Goal: Information Seeking & Learning: Learn about a topic

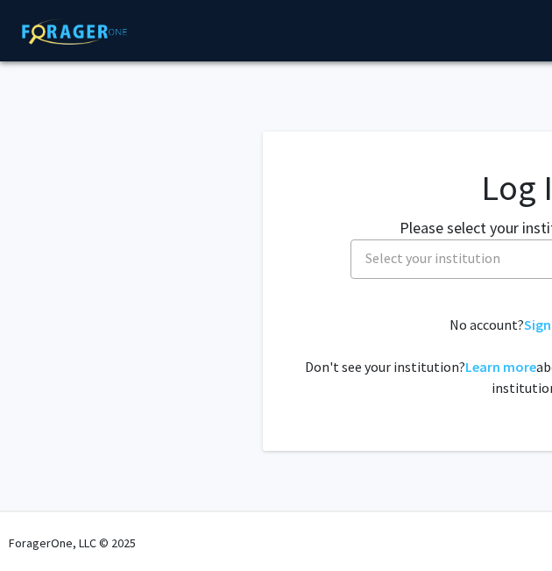
select select
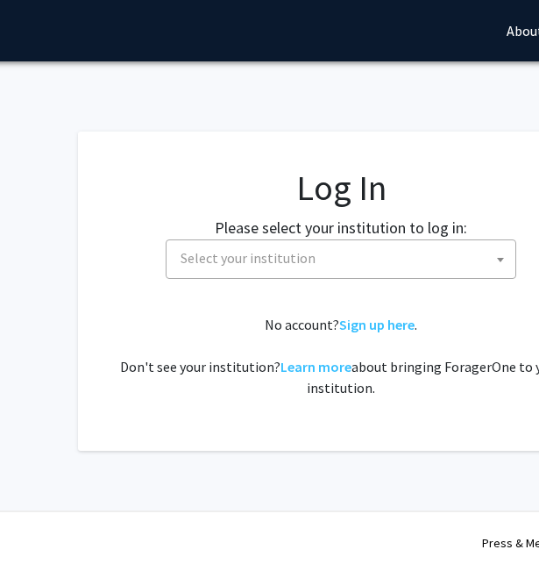
scroll to position [0, 188]
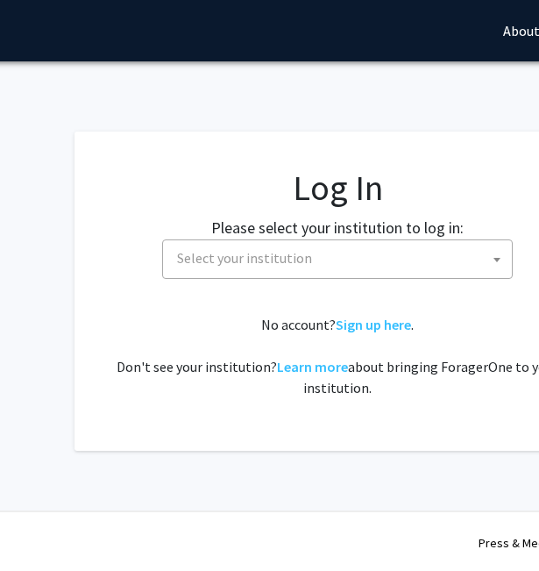
click at [306, 258] on span "Select your institution" at bounding box center [244, 258] width 135 height 18
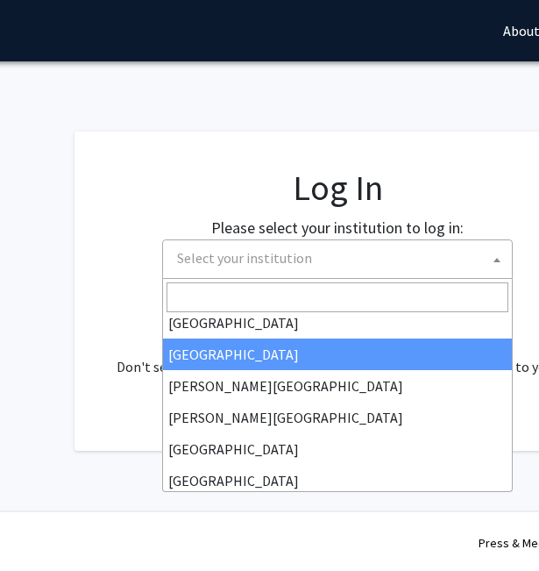
scroll to position [0, 0]
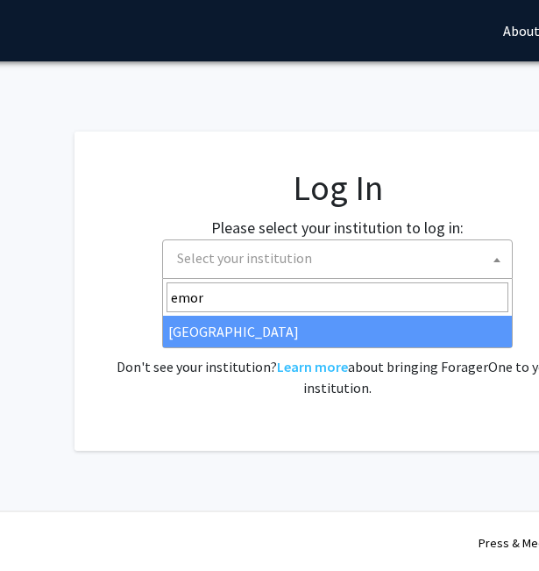
type input "emor"
select select "12"
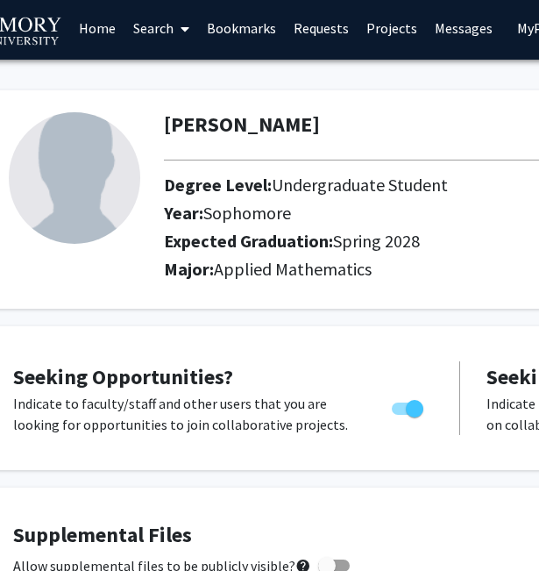
scroll to position [4, 0]
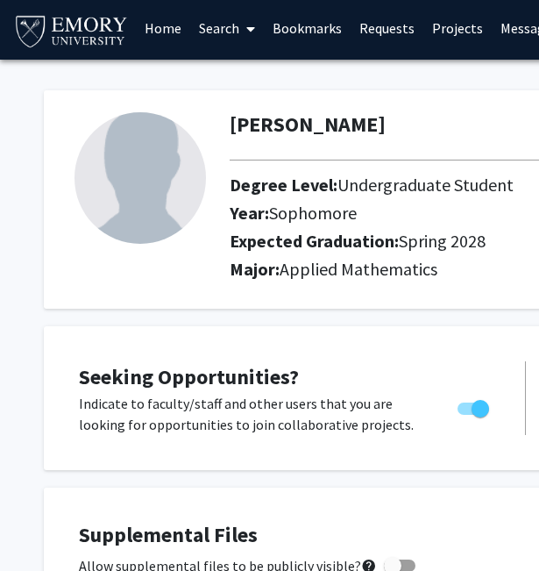
click at [217, 27] on link "Search" at bounding box center [227, 27] width 74 height 61
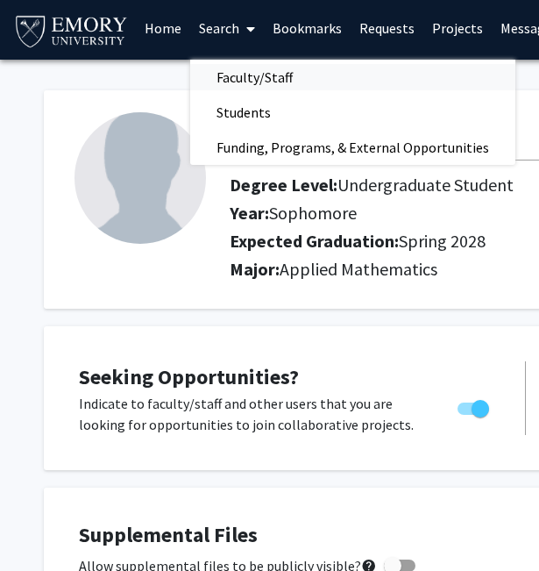
click at [218, 75] on span "Faculty/Staff" at bounding box center [254, 77] width 129 height 35
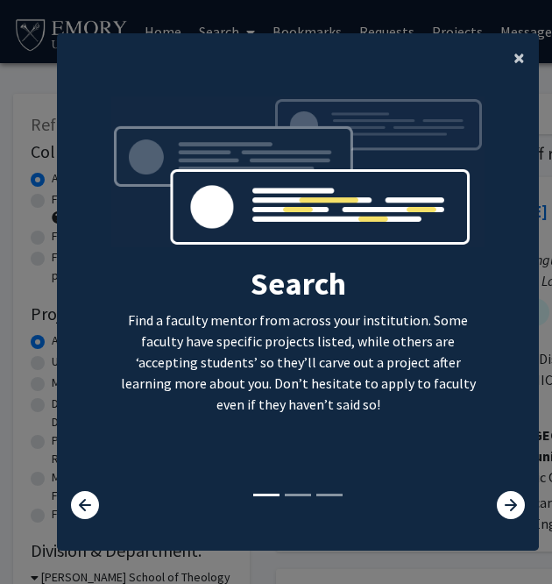
click at [514, 56] on span "×" at bounding box center [519, 57] width 11 height 27
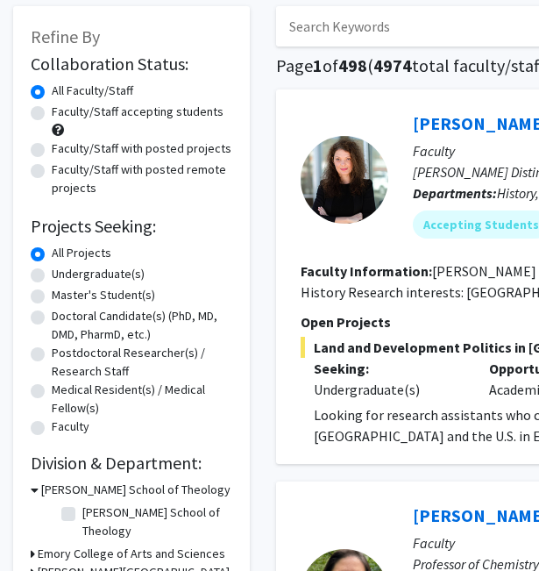
scroll to position [89, 0]
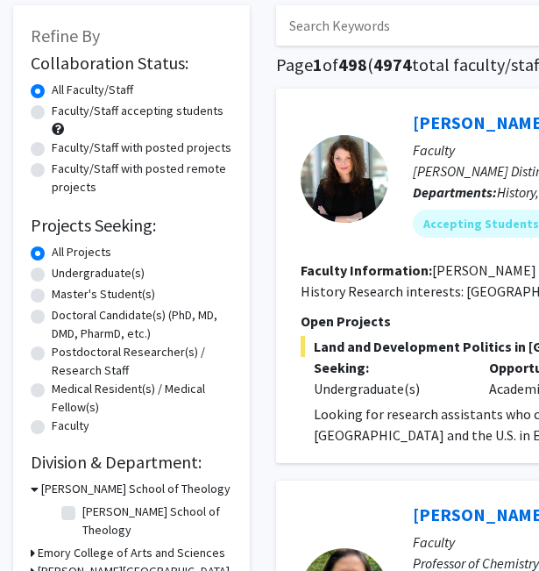
click at [52, 107] on label "Faculty/Staff accepting students" at bounding box center [138, 111] width 172 height 18
click at [52, 107] on input "Faculty/Staff accepting students" at bounding box center [57, 107] width 11 height 11
radio input "true"
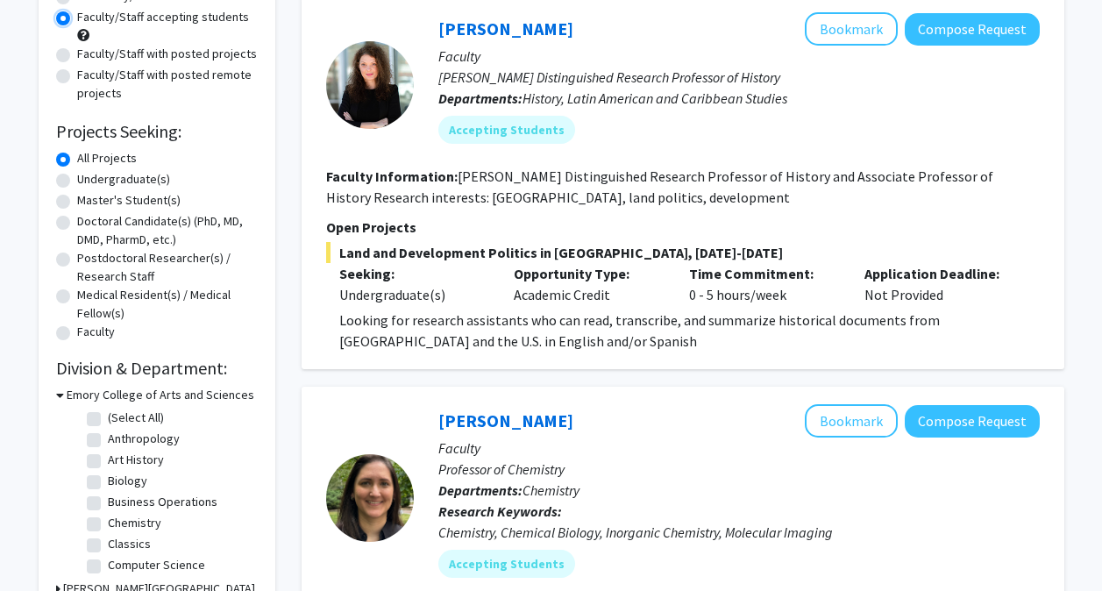
scroll to position [198, 0]
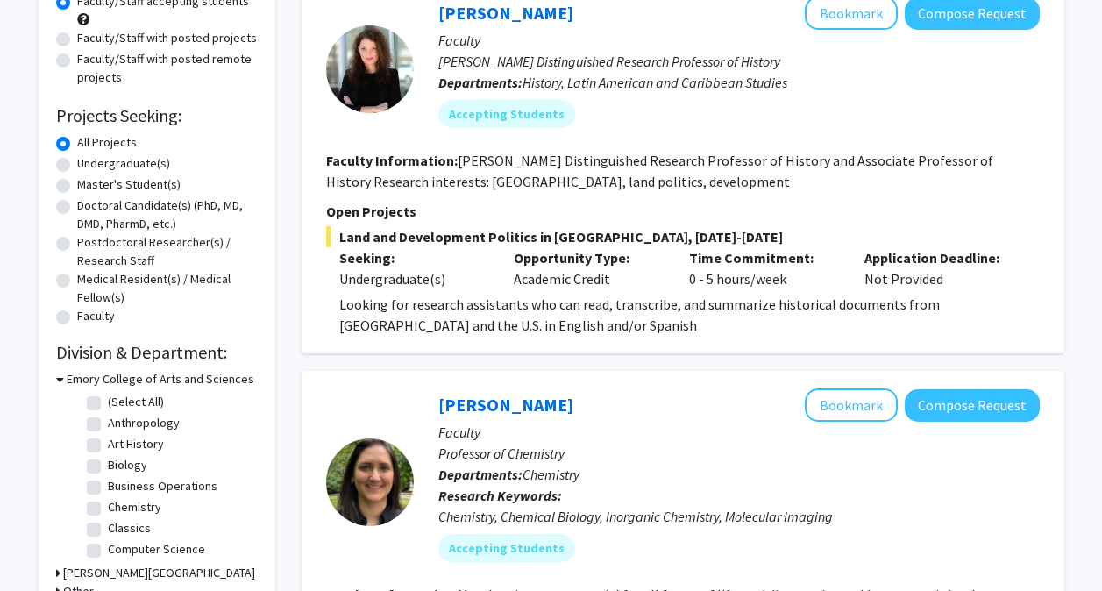
click at [139, 156] on label "Undergraduate(s)" at bounding box center [123, 163] width 93 height 18
click at [89, 156] on input "Undergraduate(s)" at bounding box center [82, 159] width 11 height 11
radio input "true"
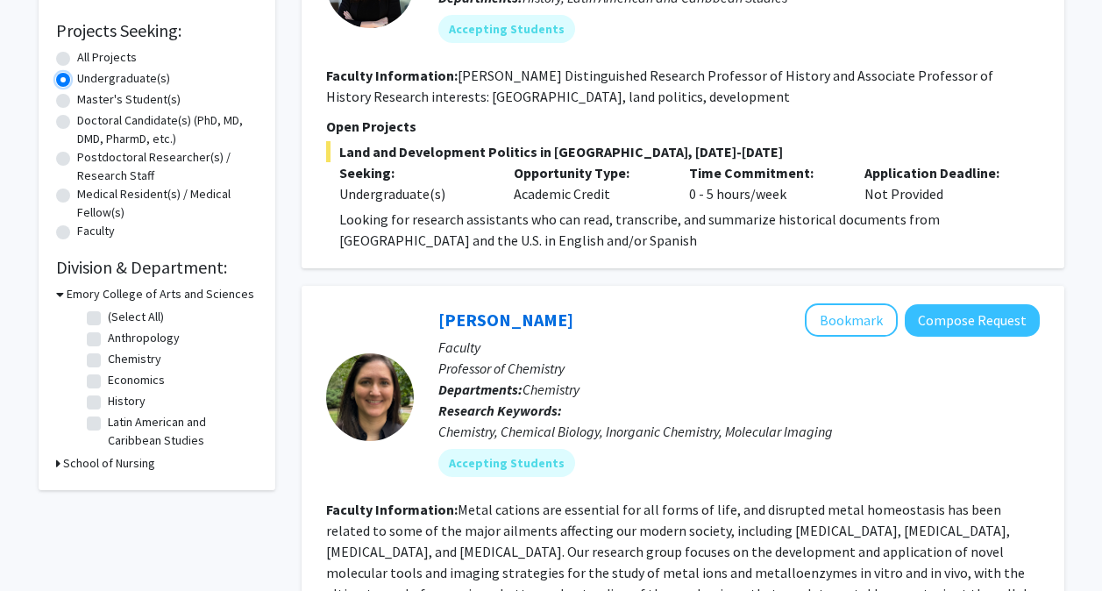
scroll to position [304, 0]
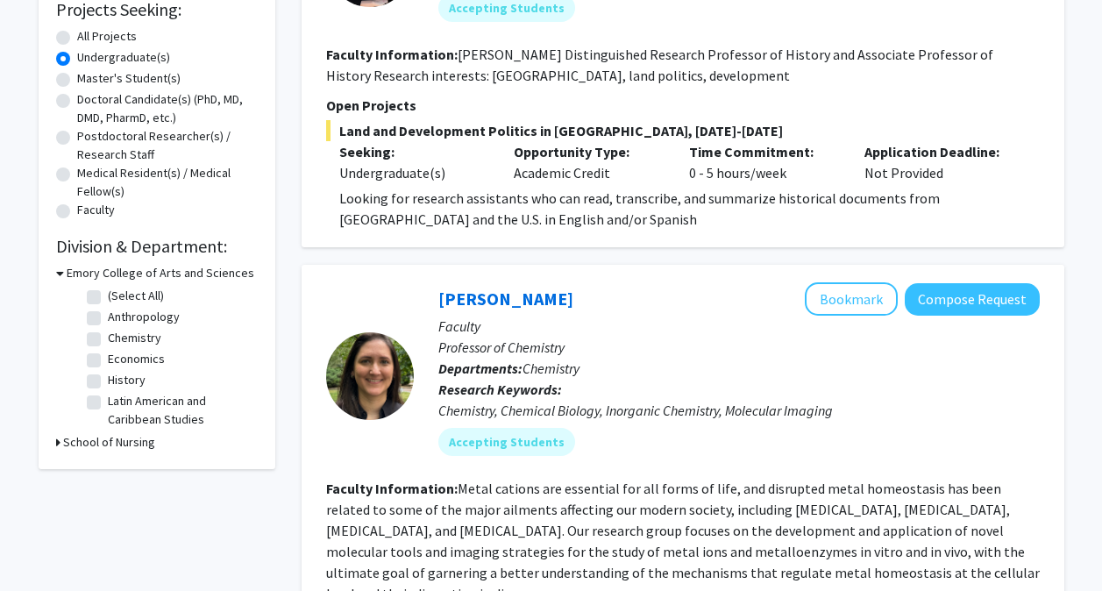
click at [138, 360] on label "Economics" at bounding box center [136, 359] width 57 height 18
click at [119, 360] on input "Economics" at bounding box center [113, 355] width 11 height 11
checkbox input "true"
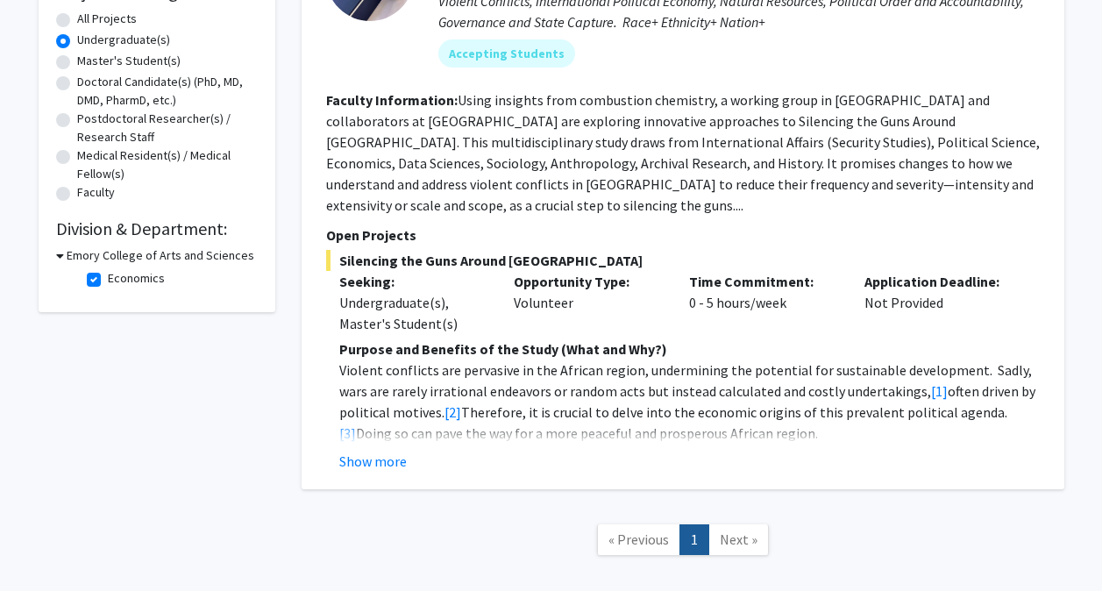
scroll to position [326, 0]
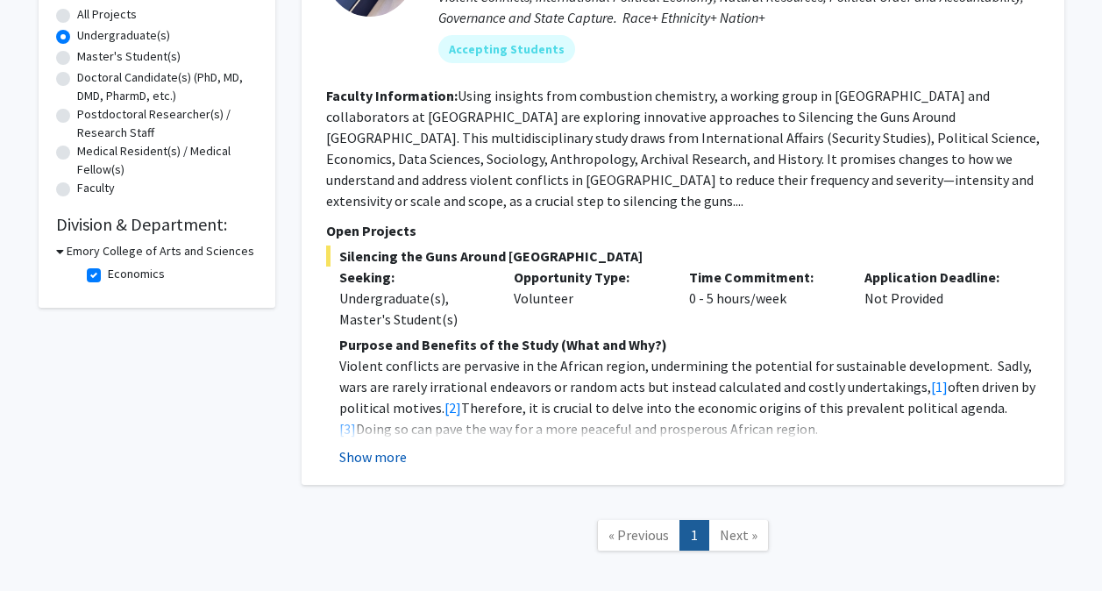
click at [402, 446] on button "Show more" at bounding box center [372, 456] width 67 height 21
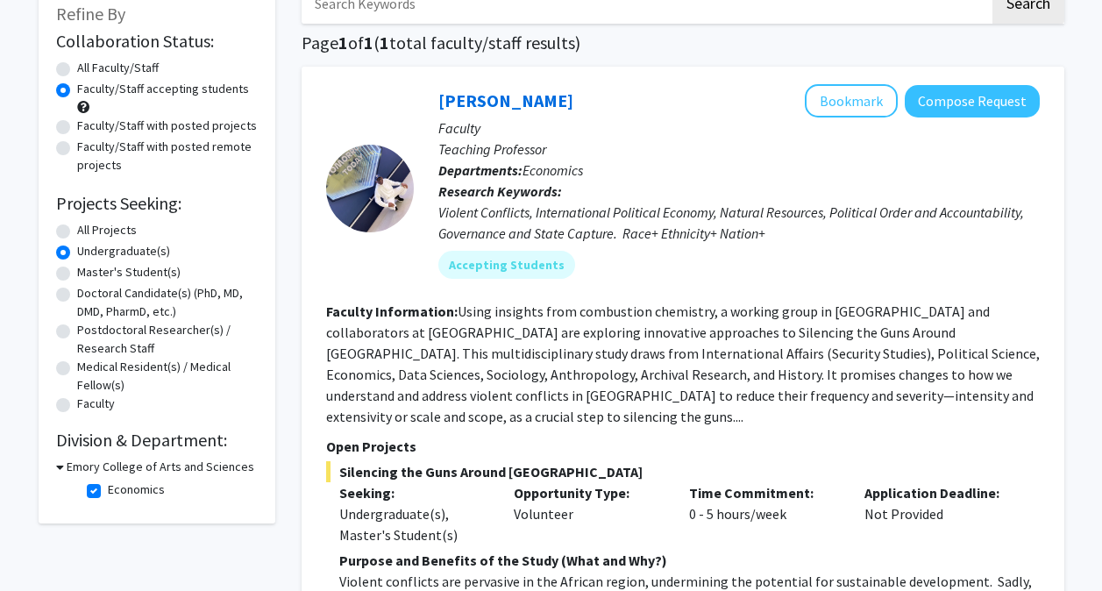
scroll to position [145, 0]
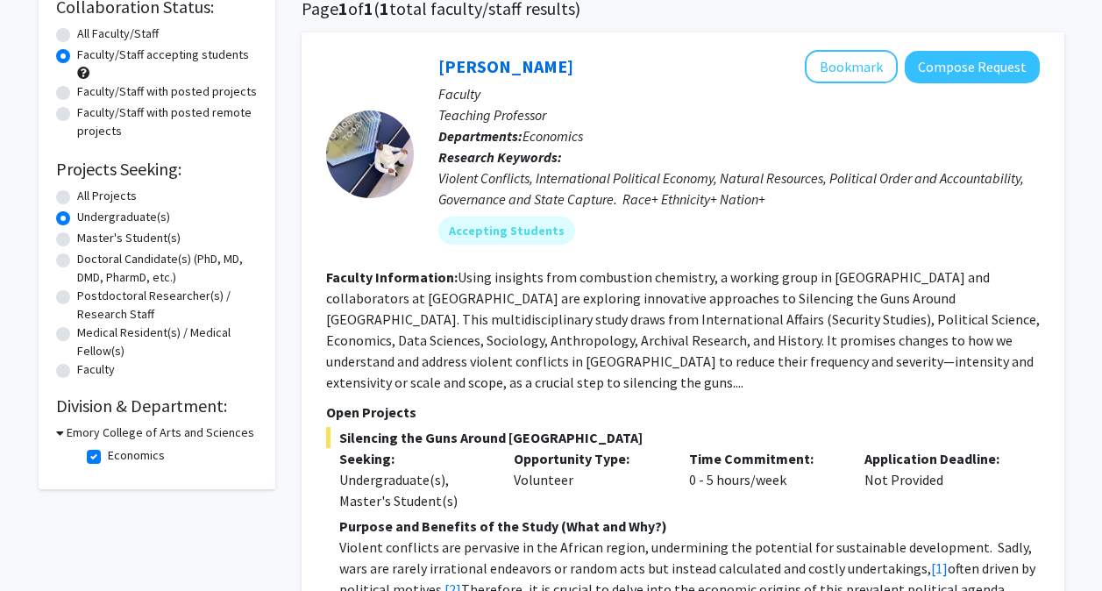
click at [62, 435] on icon at bounding box center [60, 432] width 8 height 18
click at [63, 435] on h3 "Emory College of Arts and Sciences" at bounding box center [157, 432] width 188 height 18
drag, startPoint x: 62, startPoint y: 435, endPoint x: 51, endPoint y: 463, distance: 30.3
click at [51, 463] on div "Refine By Collaboration Status: Collaboration Status All Faculty/Staff Collabor…" at bounding box center [157, 219] width 237 height 540
click at [102, 457] on fg-checkbox "Economics Economics" at bounding box center [170, 456] width 167 height 21
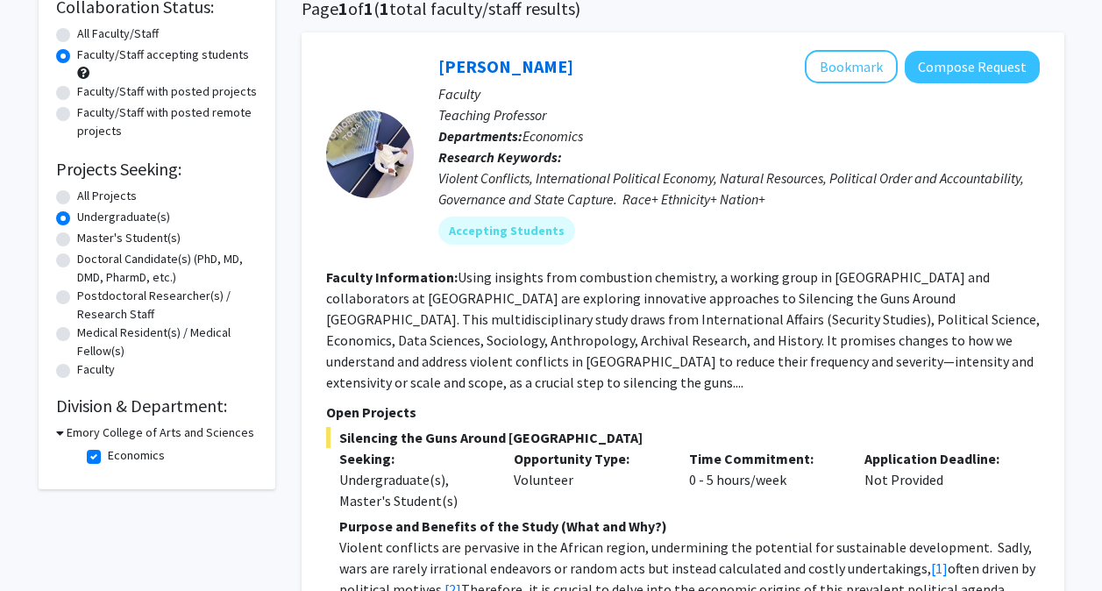
click at [108, 457] on label "Economics" at bounding box center [136, 455] width 57 height 18
click at [108, 457] on input "Economics" at bounding box center [113, 451] width 11 height 11
checkbox input "false"
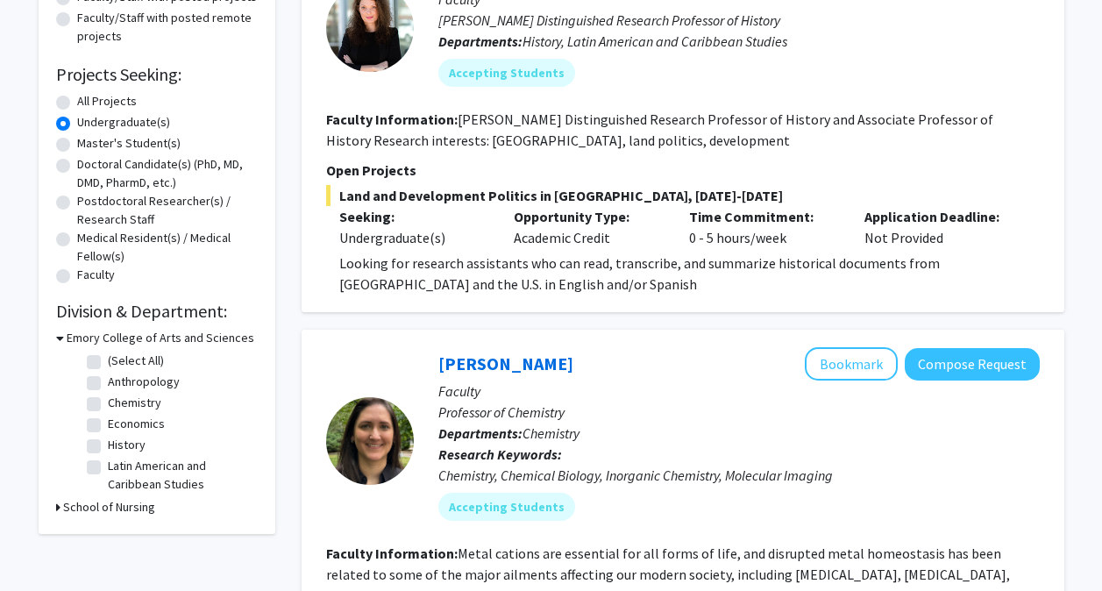
scroll to position [241, 0]
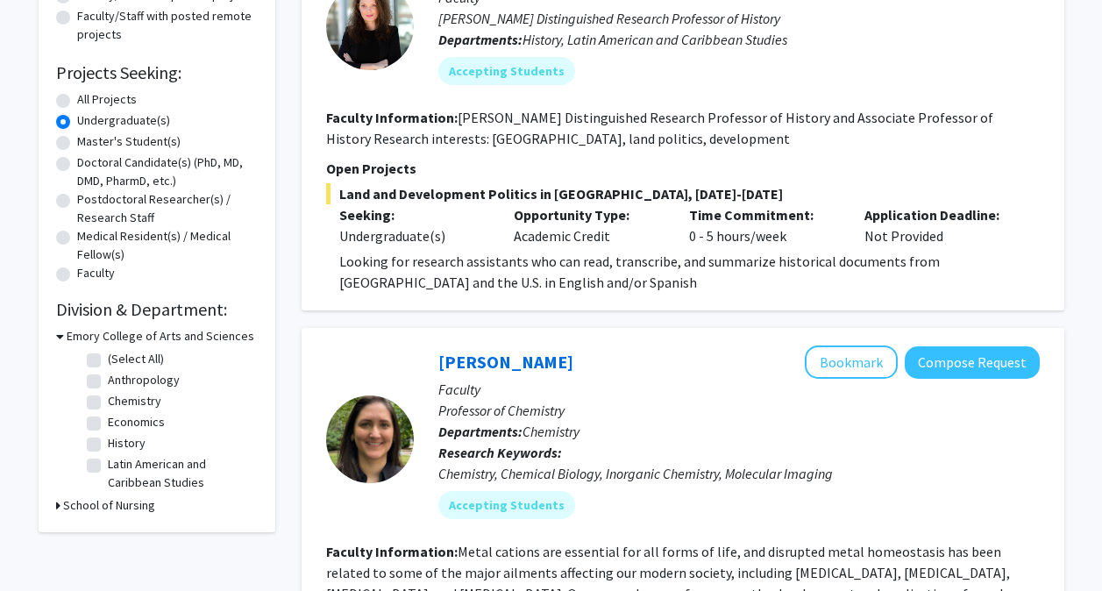
click at [108, 379] on label "Anthropology" at bounding box center [144, 380] width 72 height 18
click at [108, 379] on input "Anthropology" at bounding box center [113, 376] width 11 height 11
checkbox input "true"
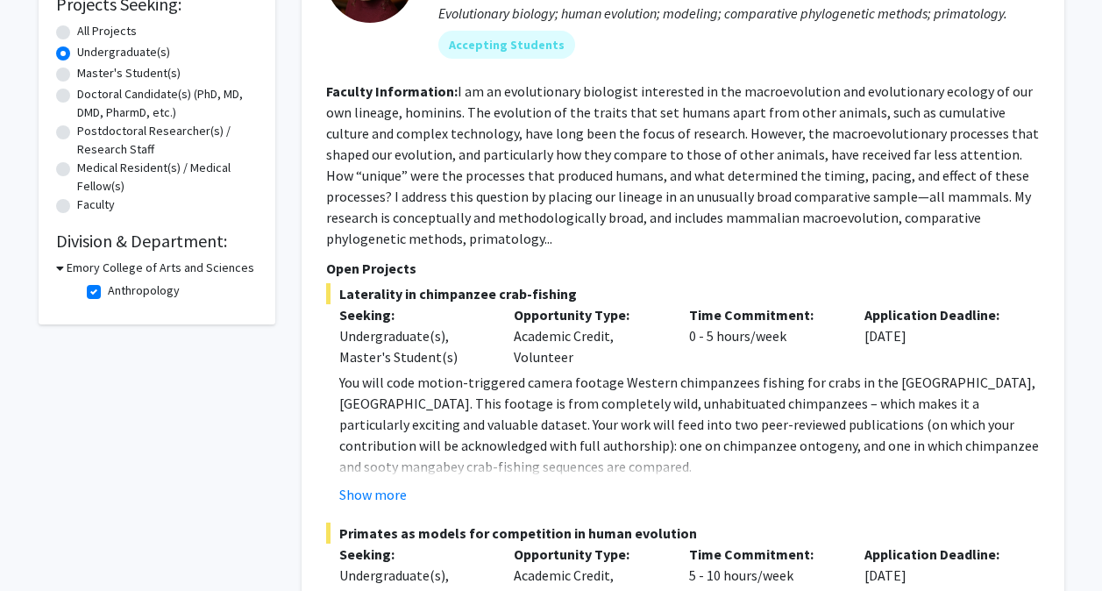
scroll to position [310, 0]
click at [68, 267] on h3 "Emory College of Arts and Sciences" at bounding box center [161, 267] width 188 height 18
click at [71, 269] on h3 "Emory College of Arts and Sciences" at bounding box center [157, 267] width 188 height 18
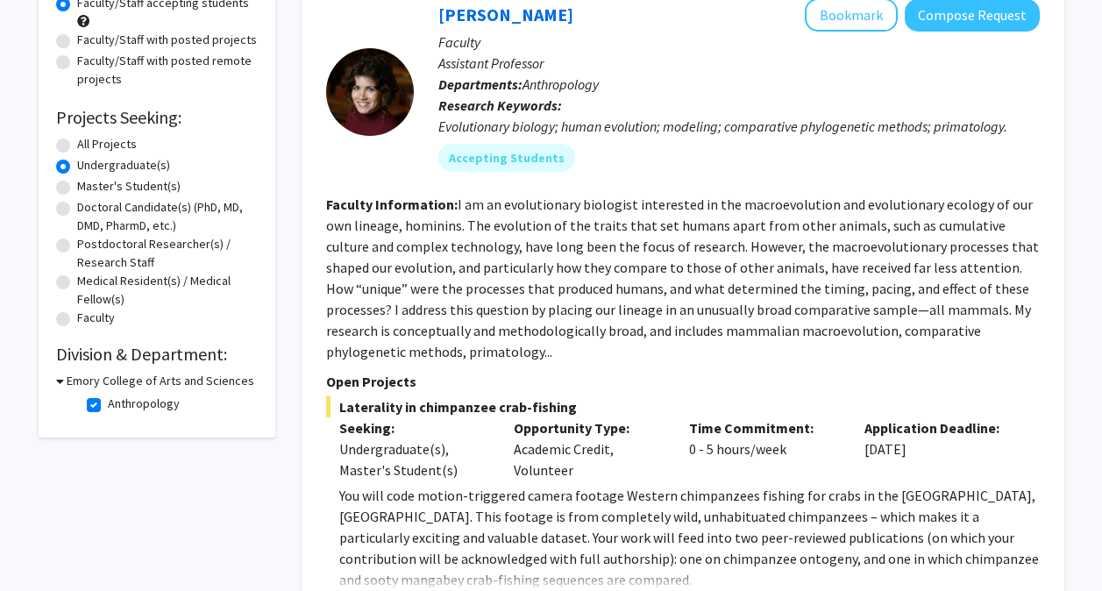
scroll to position [193, 0]
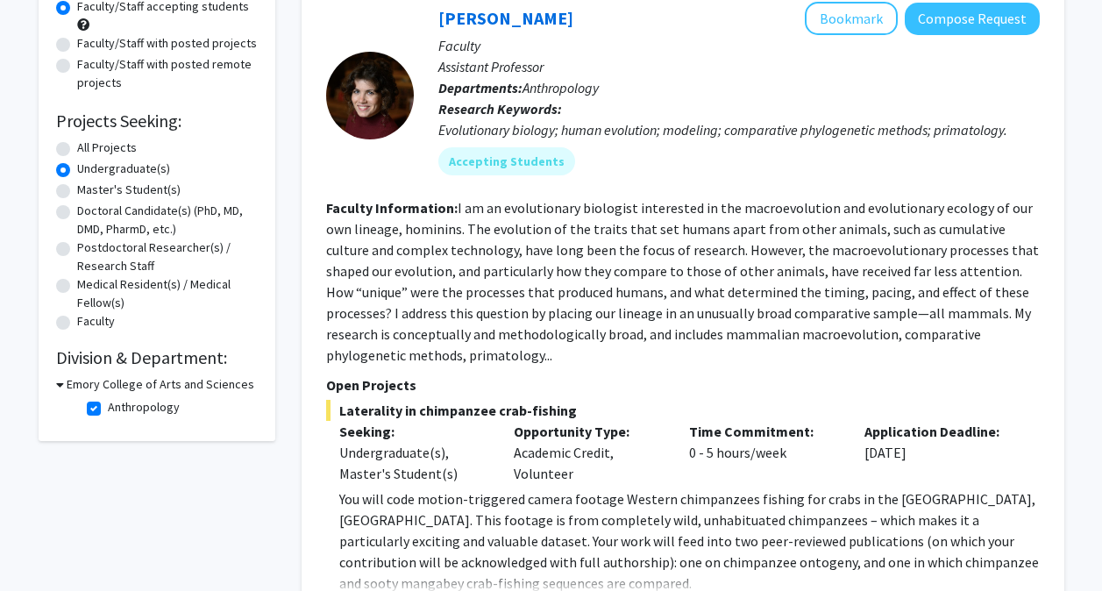
click at [108, 402] on label "Anthropology" at bounding box center [144, 407] width 72 height 18
click at [108, 402] on input "Anthropology" at bounding box center [113, 403] width 11 height 11
checkbox input "false"
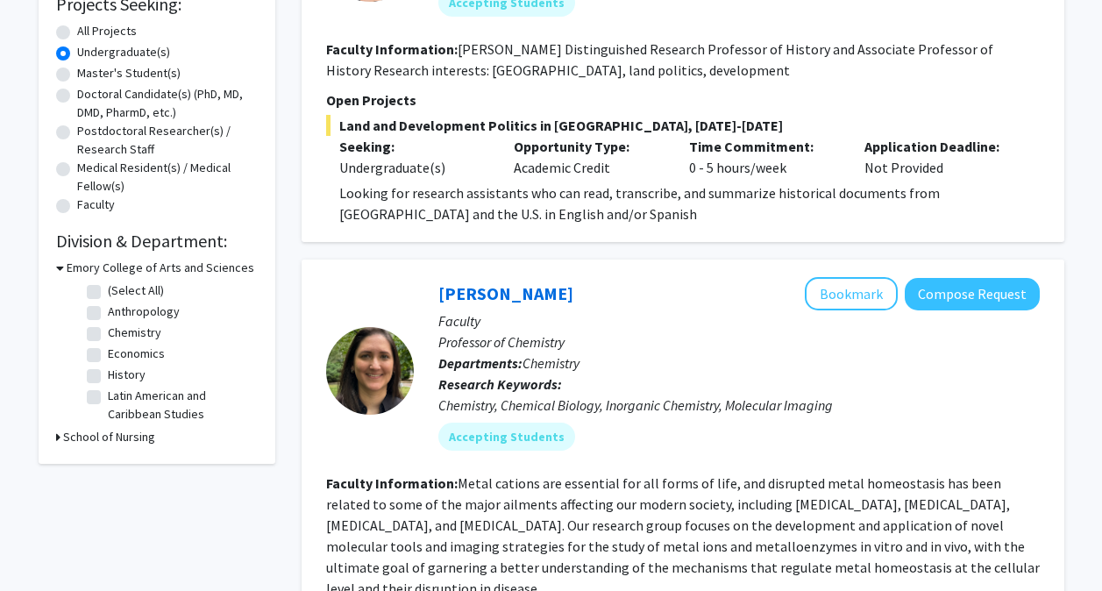
scroll to position [341, 0]
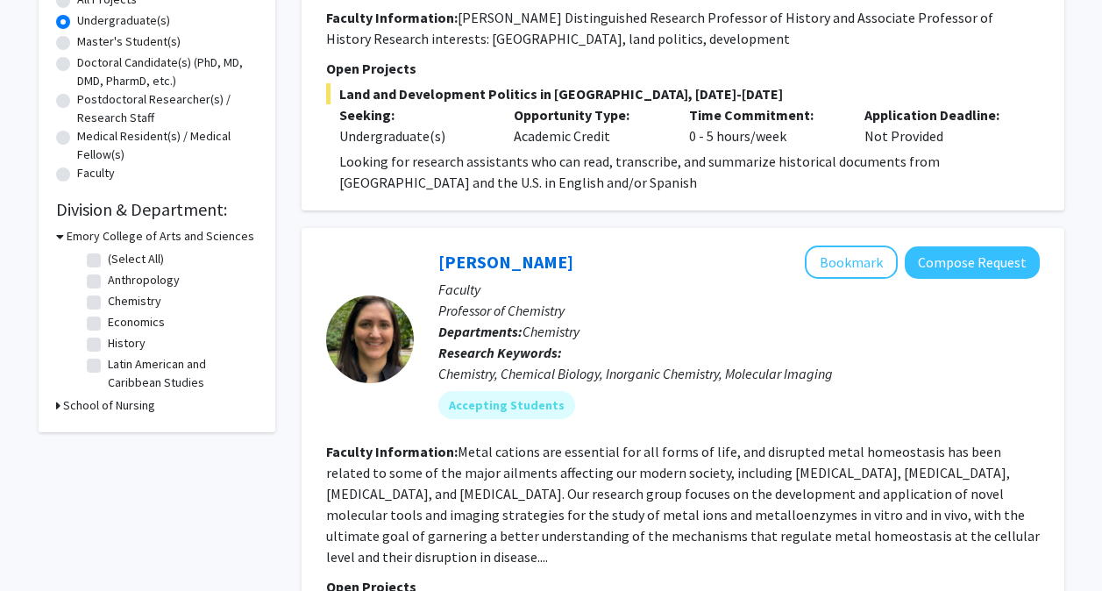
click at [115, 341] on label "History" at bounding box center [127, 343] width 38 height 18
click at [115, 341] on input "History" at bounding box center [113, 339] width 11 height 11
checkbox input "true"
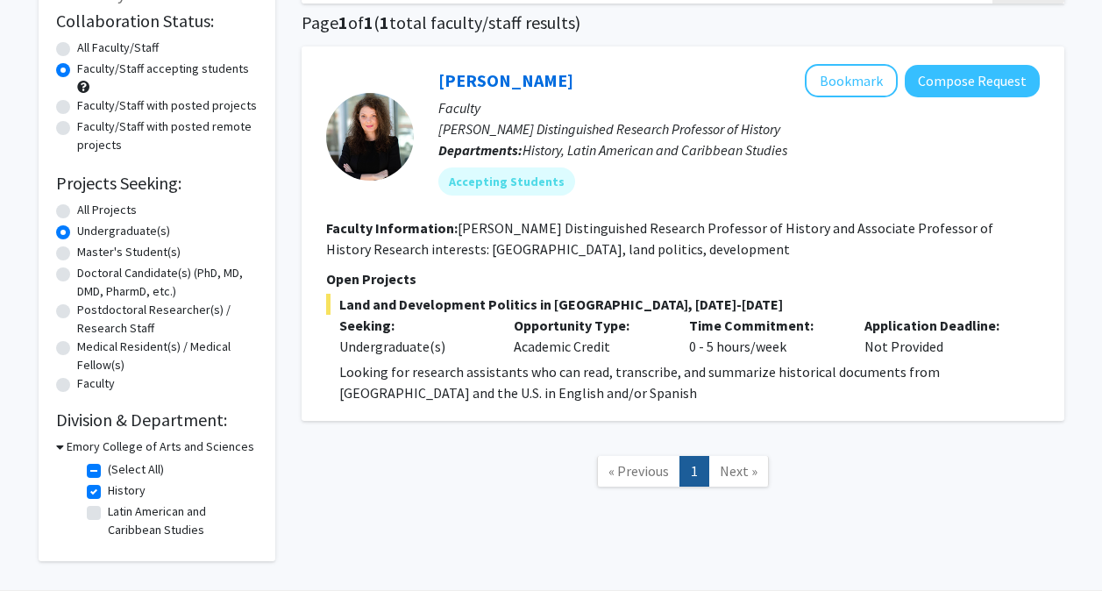
scroll to position [131, 0]
click at [108, 486] on label "History" at bounding box center [127, 489] width 38 height 18
click at [108, 486] on input "History" at bounding box center [113, 485] width 11 height 11
checkbox input "false"
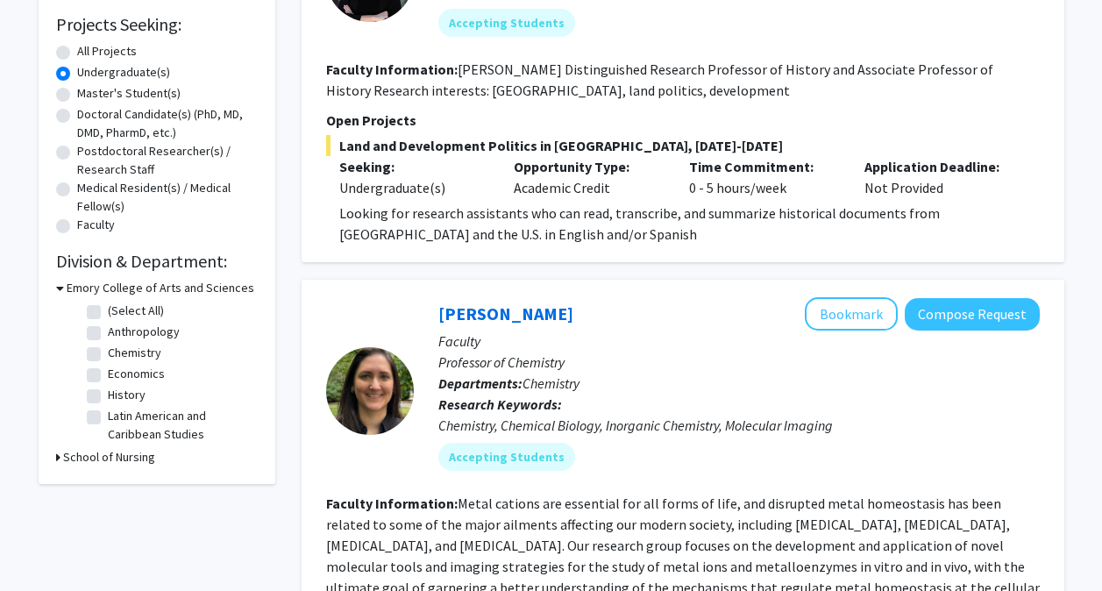
scroll to position [290, 0]
click at [58, 458] on icon at bounding box center [58, 456] width 4 height 18
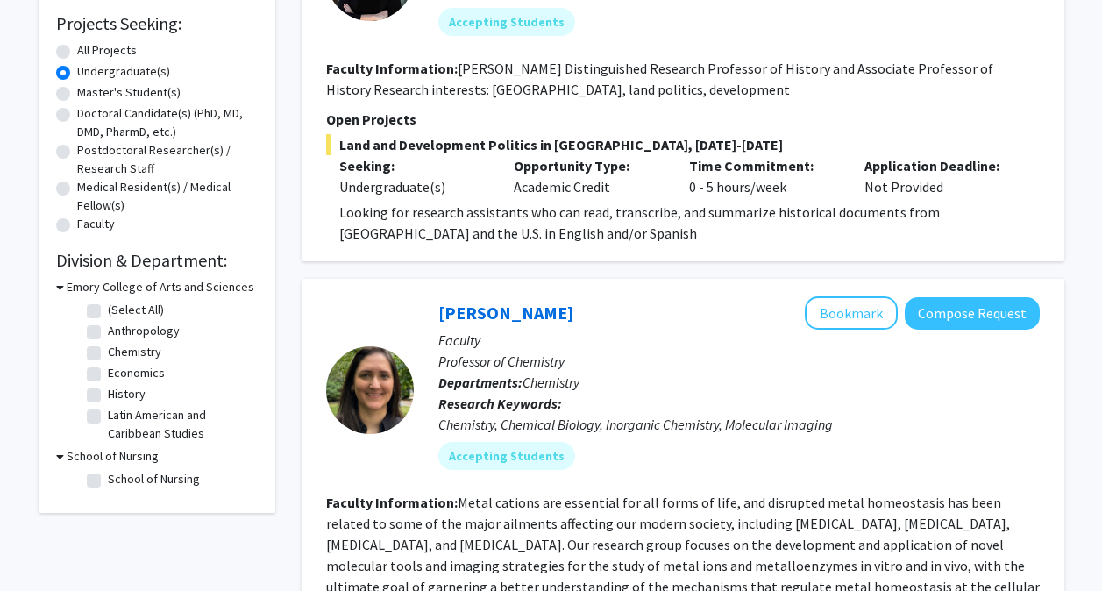
click at [58, 458] on icon at bounding box center [60, 456] width 8 height 18
click at [103, 416] on fg-checkbox "Latin American and Caribbean Studies Latin American and Caribbean Studies" at bounding box center [170, 424] width 167 height 37
click at [108, 422] on label "Latin American and Caribbean Studies" at bounding box center [181, 424] width 146 height 37
click at [108, 417] on input "Latin American and Caribbean Studies" at bounding box center [113, 411] width 11 height 11
checkbox input "true"
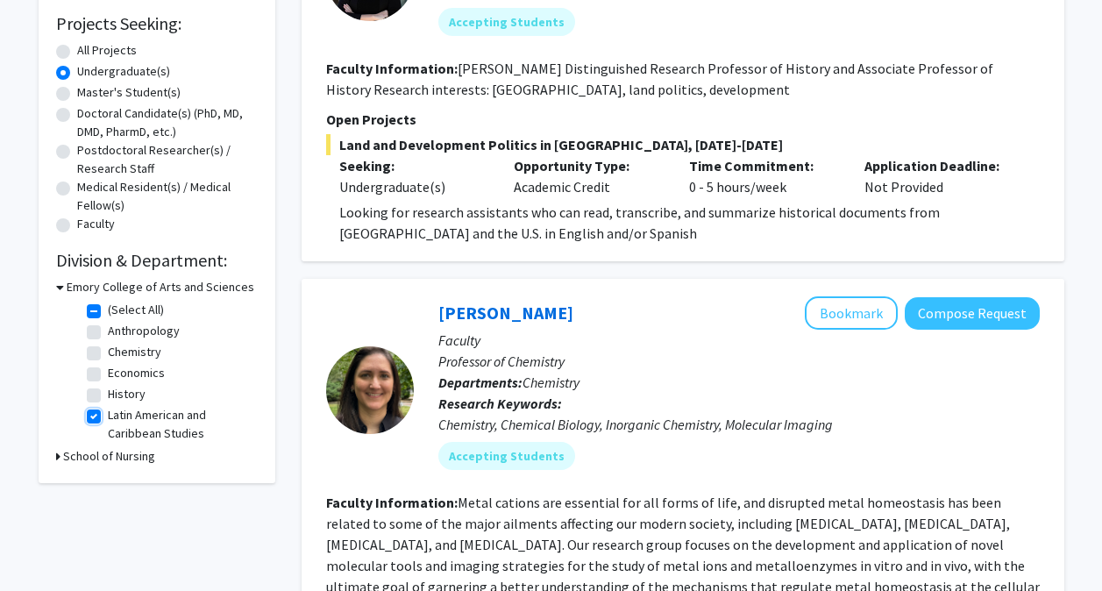
checkbox input "true"
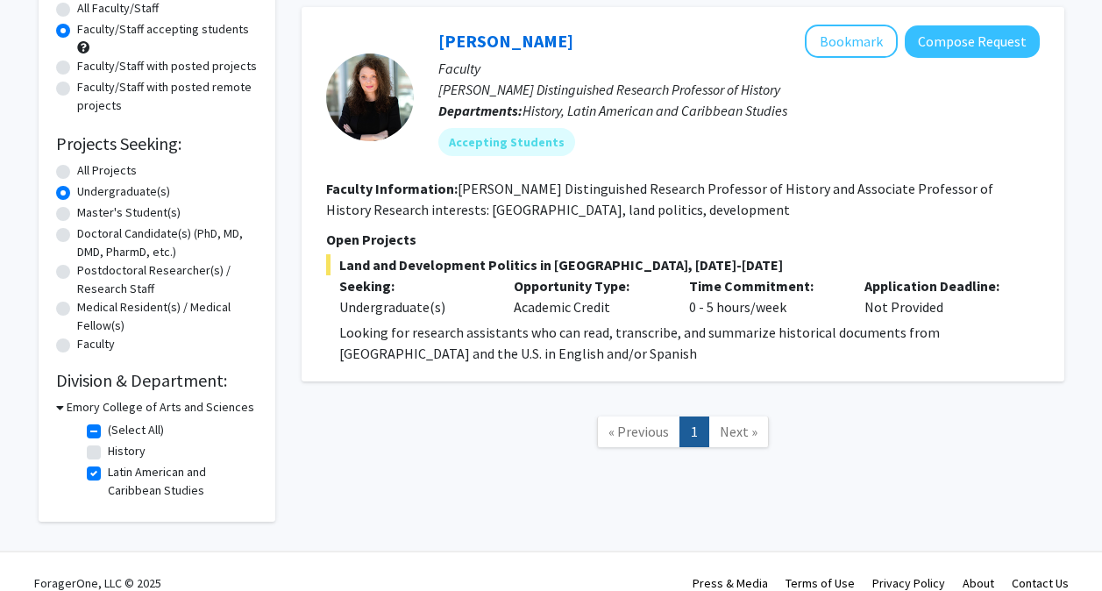
scroll to position [193, 0]
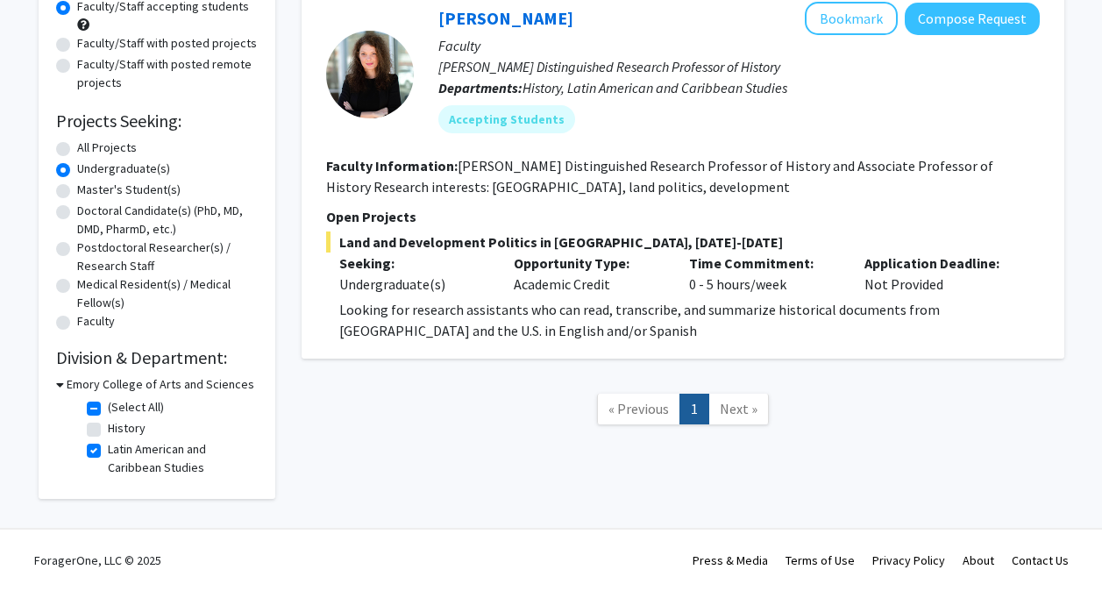
click at [108, 451] on label "Latin American and Caribbean Studies" at bounding box center [181, 458] width 146 height 37
click at [108, 451] on input "Latin American and Caribbean Studies" at bounding box center [113, 445] width 11 height 11
checkbox input "false"
